Goal: Transaction & Acquisition: Book appointment/travel/reservation

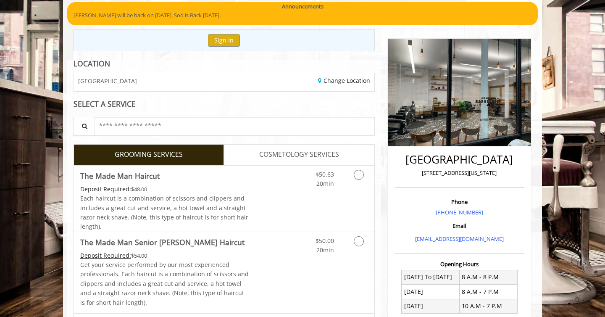
scroll to position [67, 0]
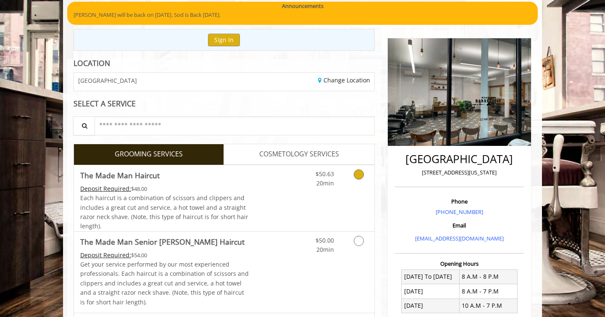
click at [359, 174] on icon "Grooming services" at bounding box center [359, 174] width 10 height 10
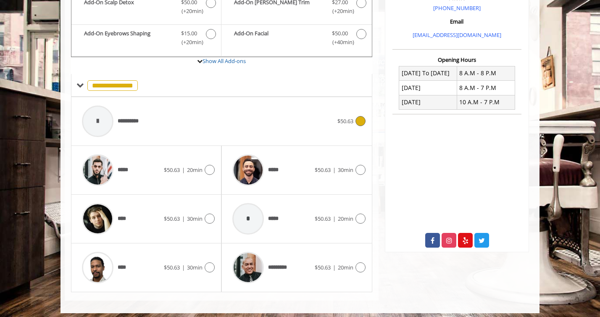
scroll to position [274, 0]
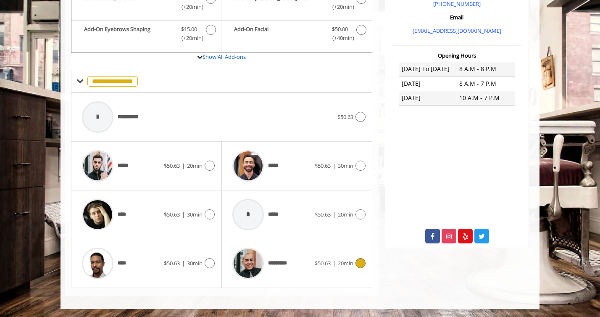
click at [360, 265] on icon at bounding box center [360, 263] width 10 height 10
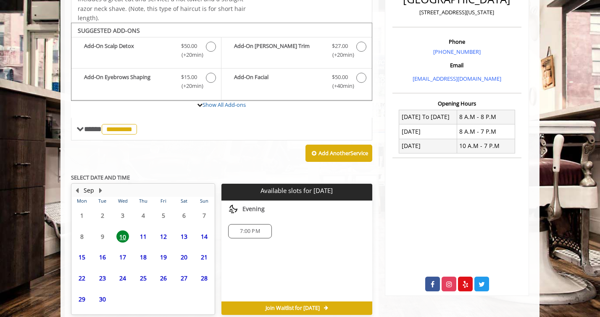
scroll to position [265, 0]
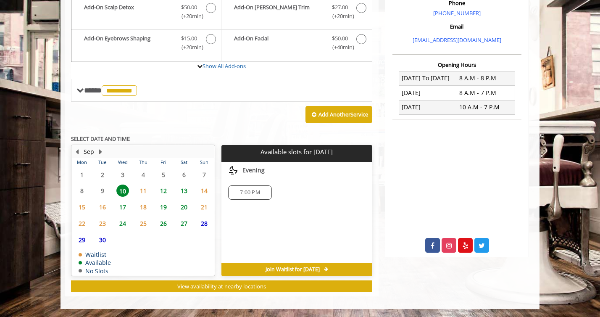
click at [184, 193] on span "13" at bounding box center [184, 190] width 13 height 12
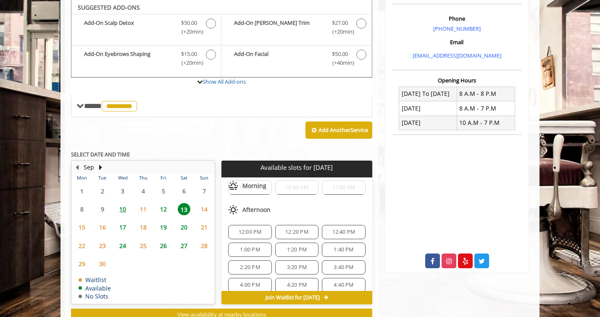
scroll to position [42, 0]
click at [250, 229] on span "12:00 PM" at bounding box center [250, 228] width 23 height 7
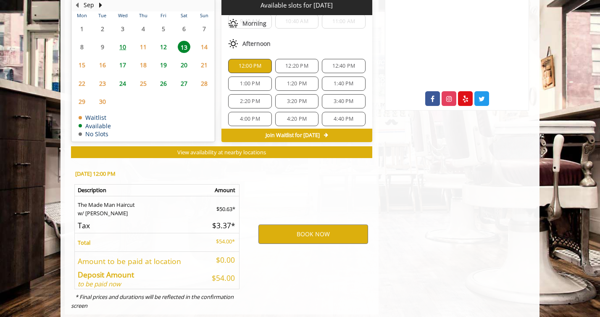
scroll to position [430, 0]
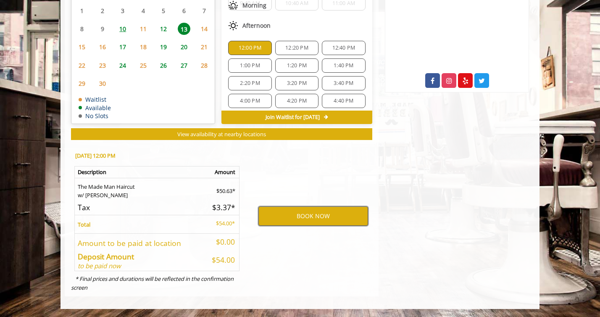
click at [308, 216] on button "BOOK NOW" at bounding box center [313, 215] width 110 height 19
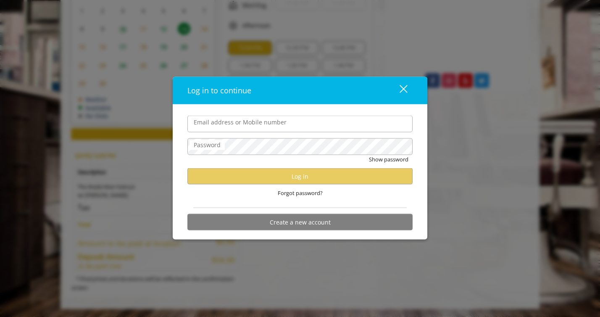
type input "**********"
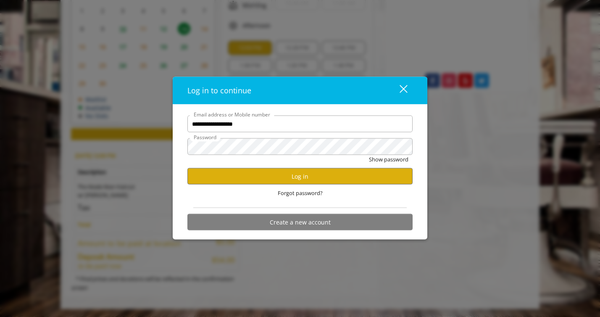
scroll to position [0, 0]
click at [303, 179] on button "Log in" at bounding box center [299, 176] width 225 height 16
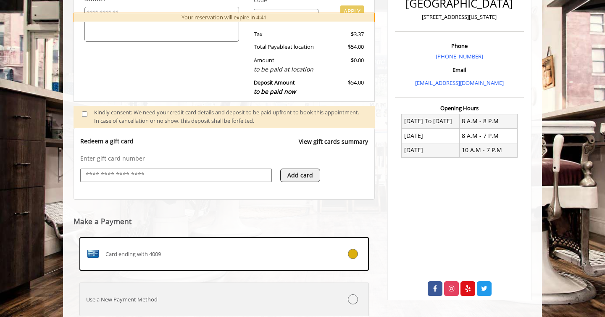
scroll to position [283, 0]
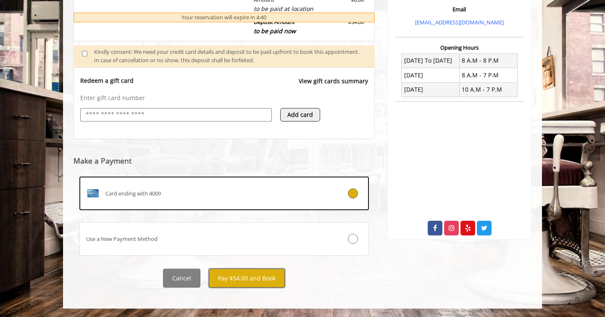
click at [242, 281] on button "Pay $54.00 and Book" at bounding box center [247, 277] width 76 height 19
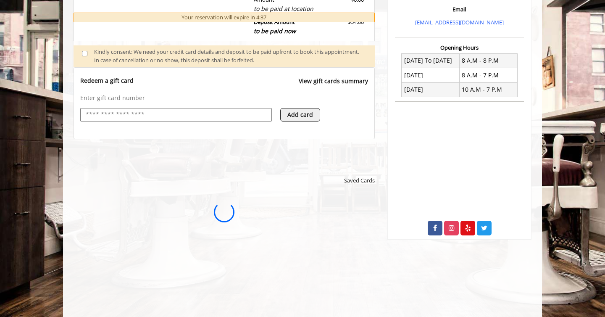
scroll to position [0, 0]
